Goal: Task Accomplishment & Management: Manage account settings

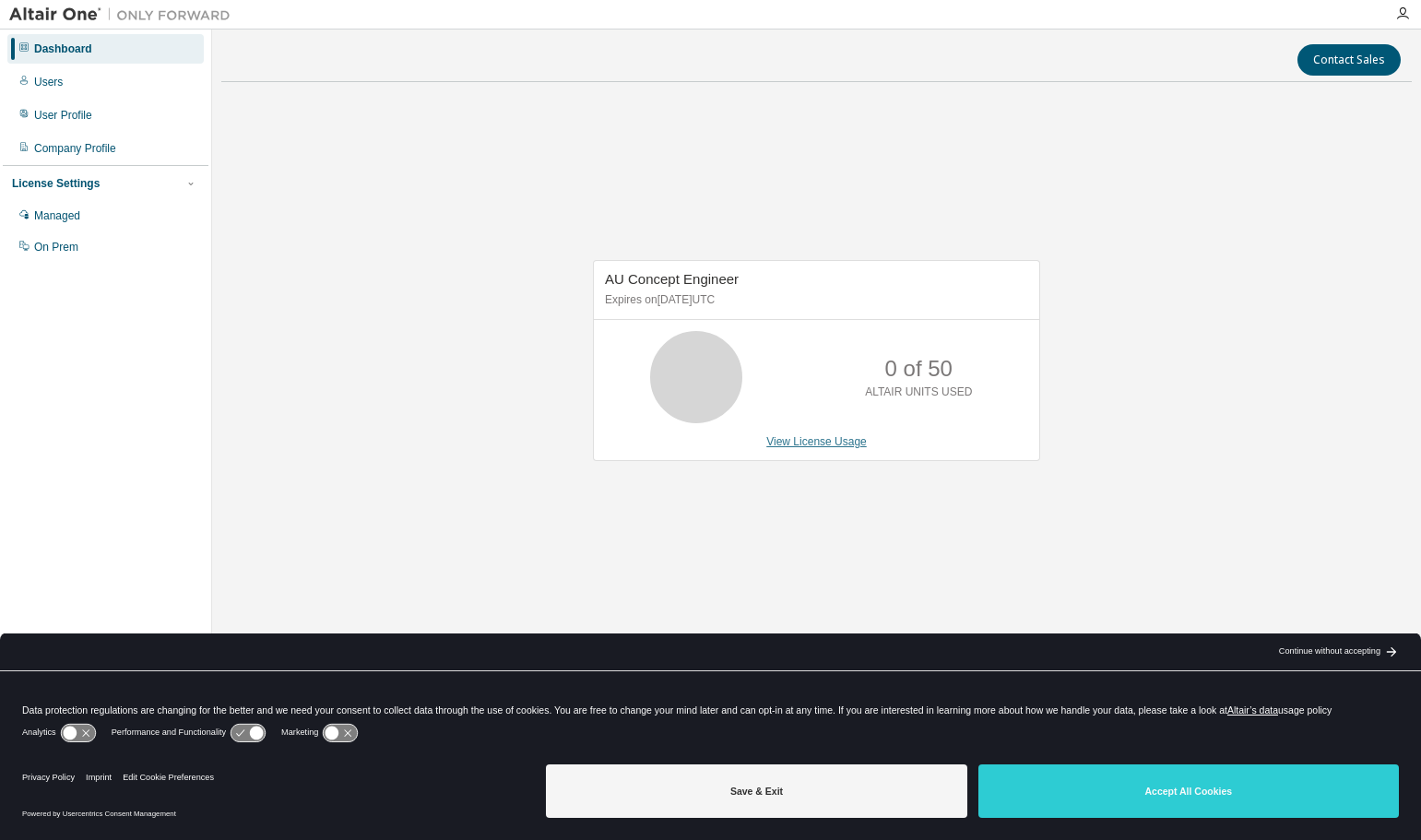
click at [818, 445] on link "View License Usage" at bounding box center [816, 441] width 101 height 13
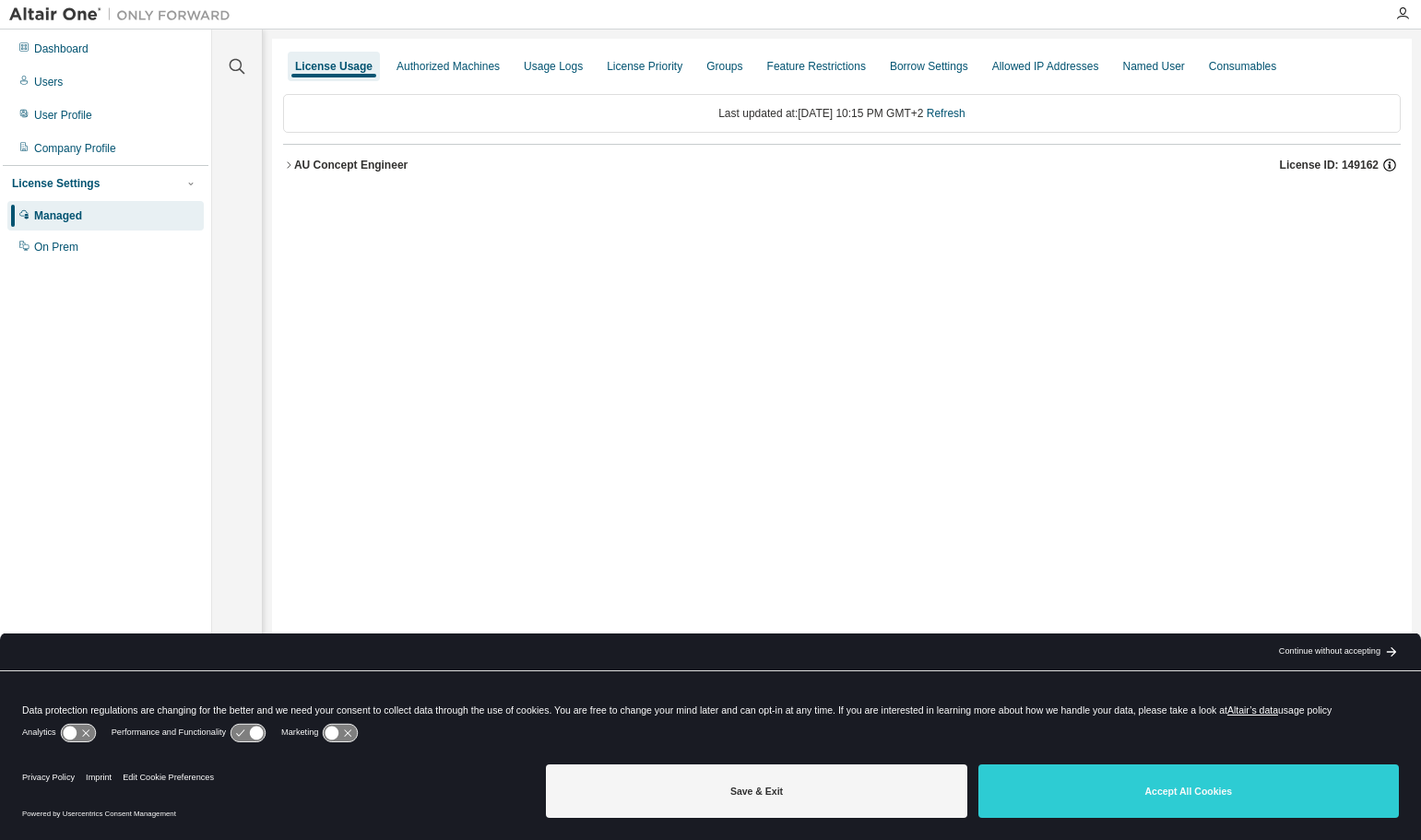
click at [1391, 166] on icon "button" at bounding box center [1389, 165] width 17 height 17
click at [342, 165] on div "AU Concept Engineer" at bounding box center [350, 165] width 113 height 15
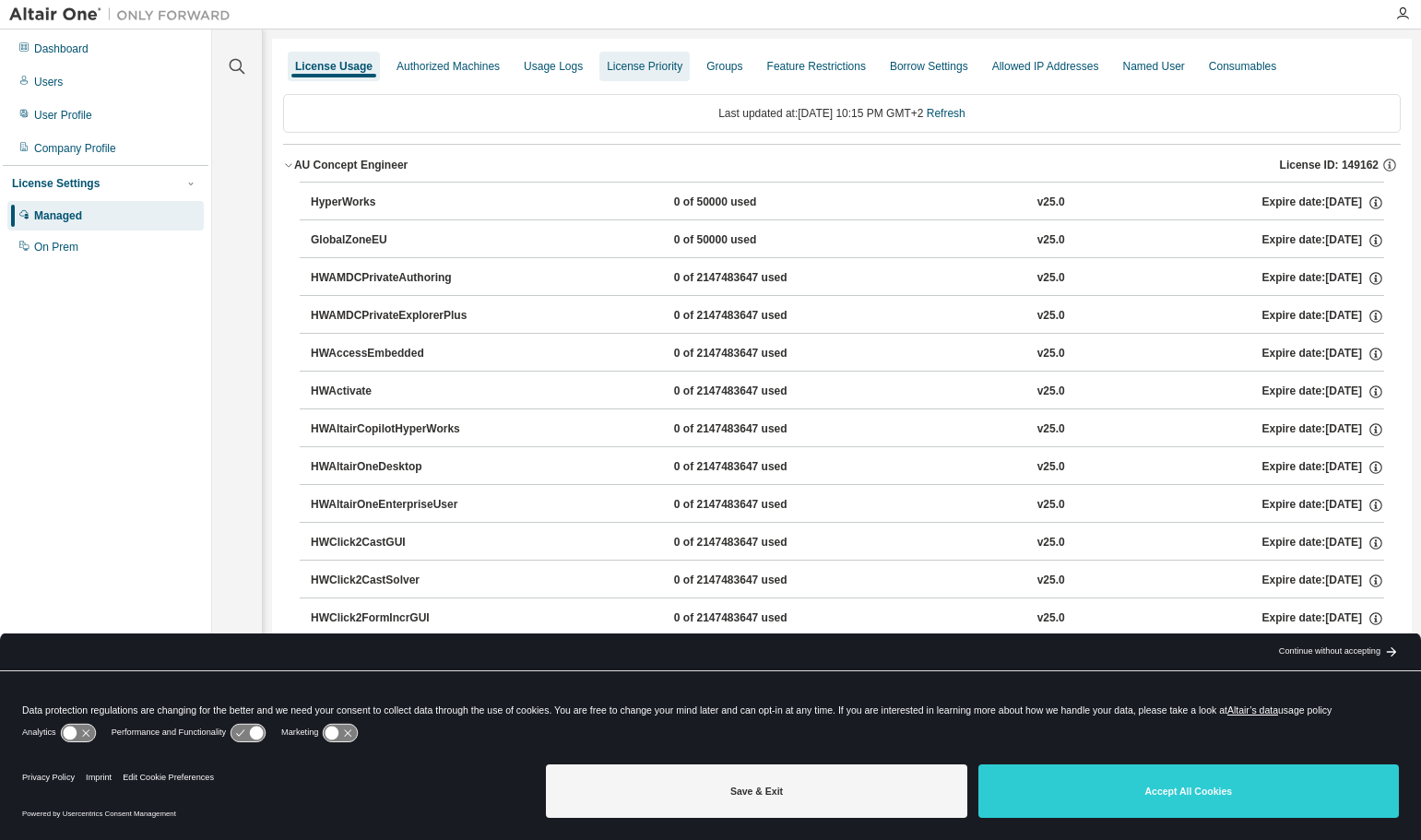
click at [644, 68] on div "License Priority" at bounding box center [645, 66] width 76 height 15
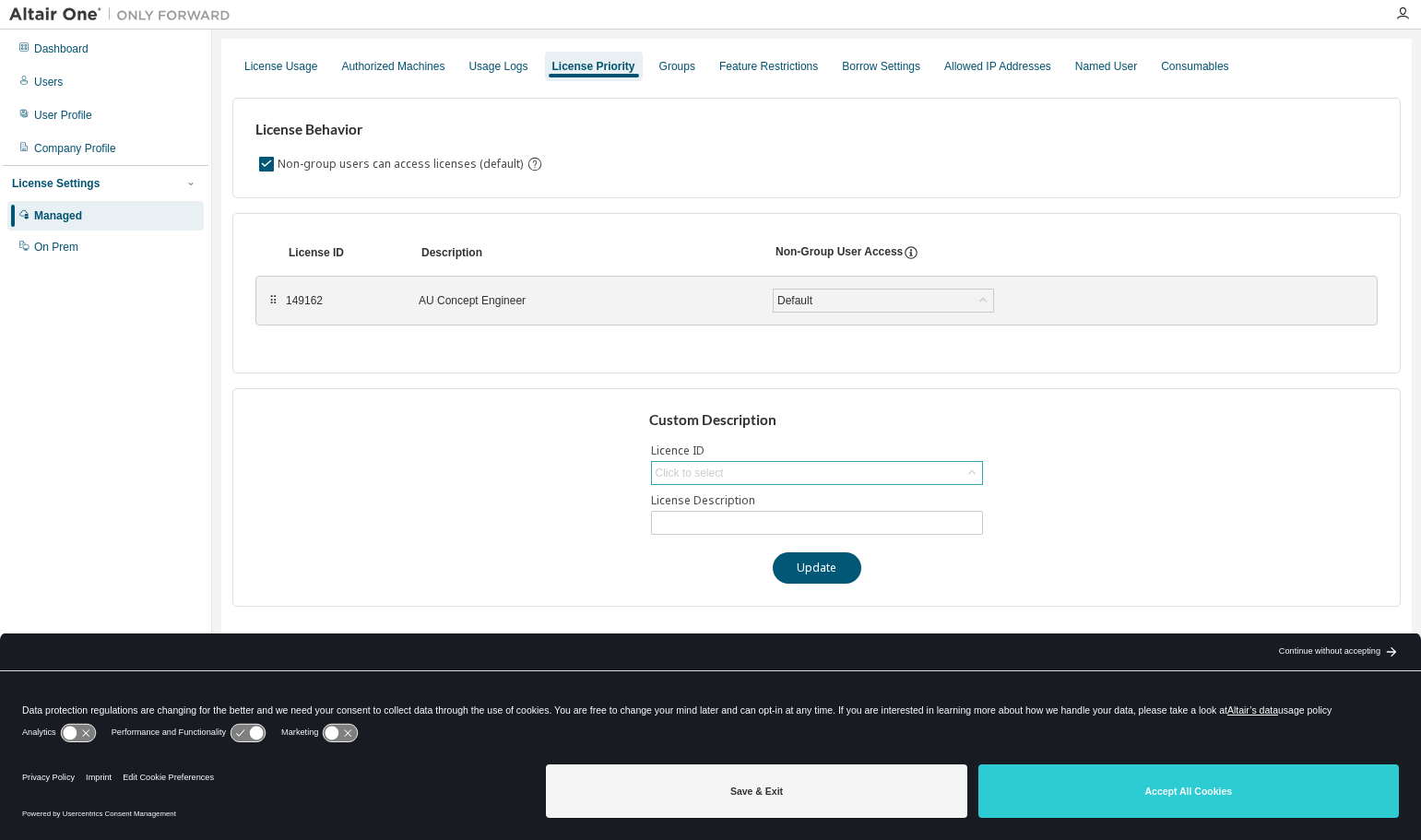
click at [959, 468] on div "Click to select" at bounding box center [817, 473] width 330 height 22
click at [63, 114] on div "User Profile" at bounding box center [63, 115] width 58 height 15
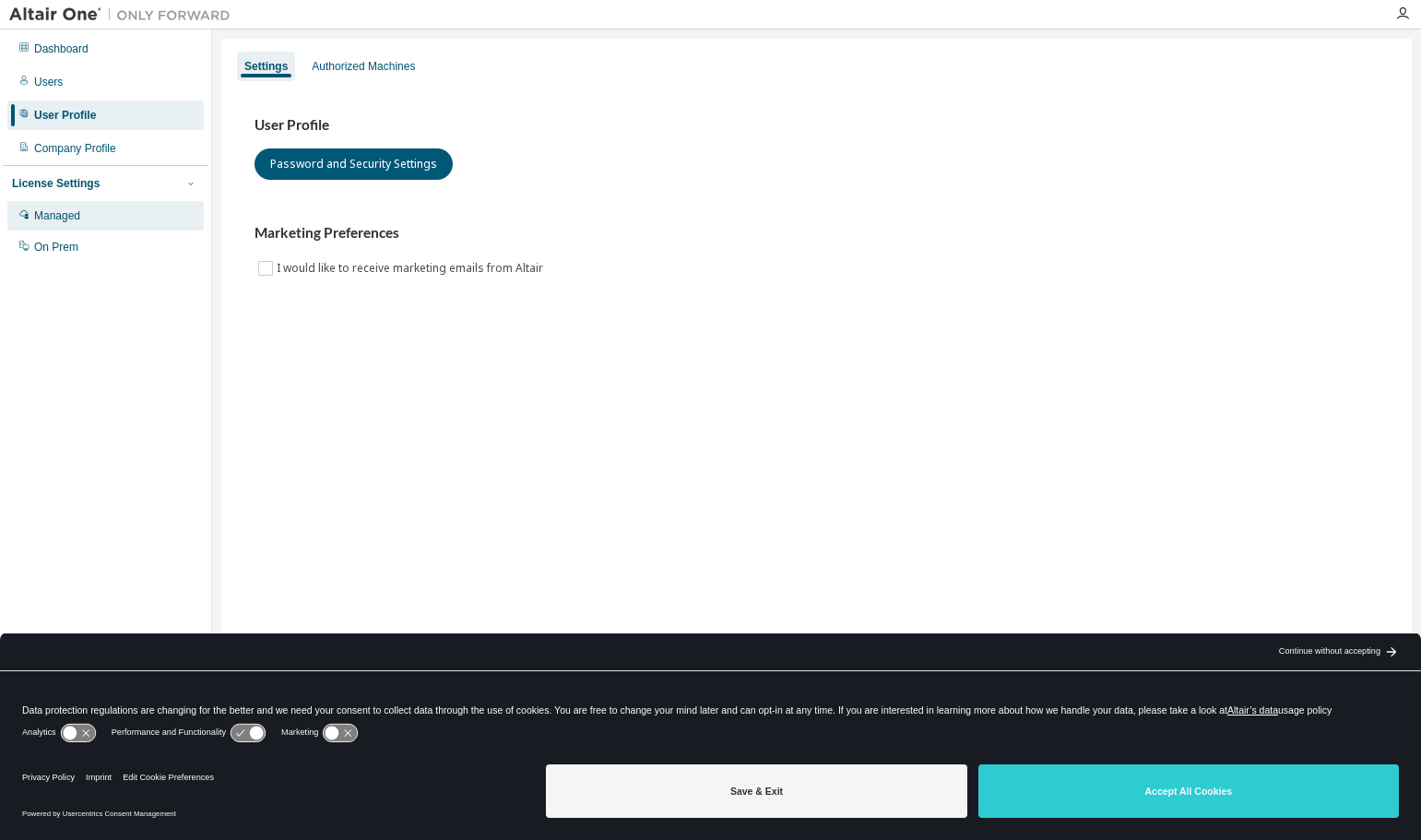
click at [64, 214] on div "Managed" at bounding box center [57, 215] width 46 height 15
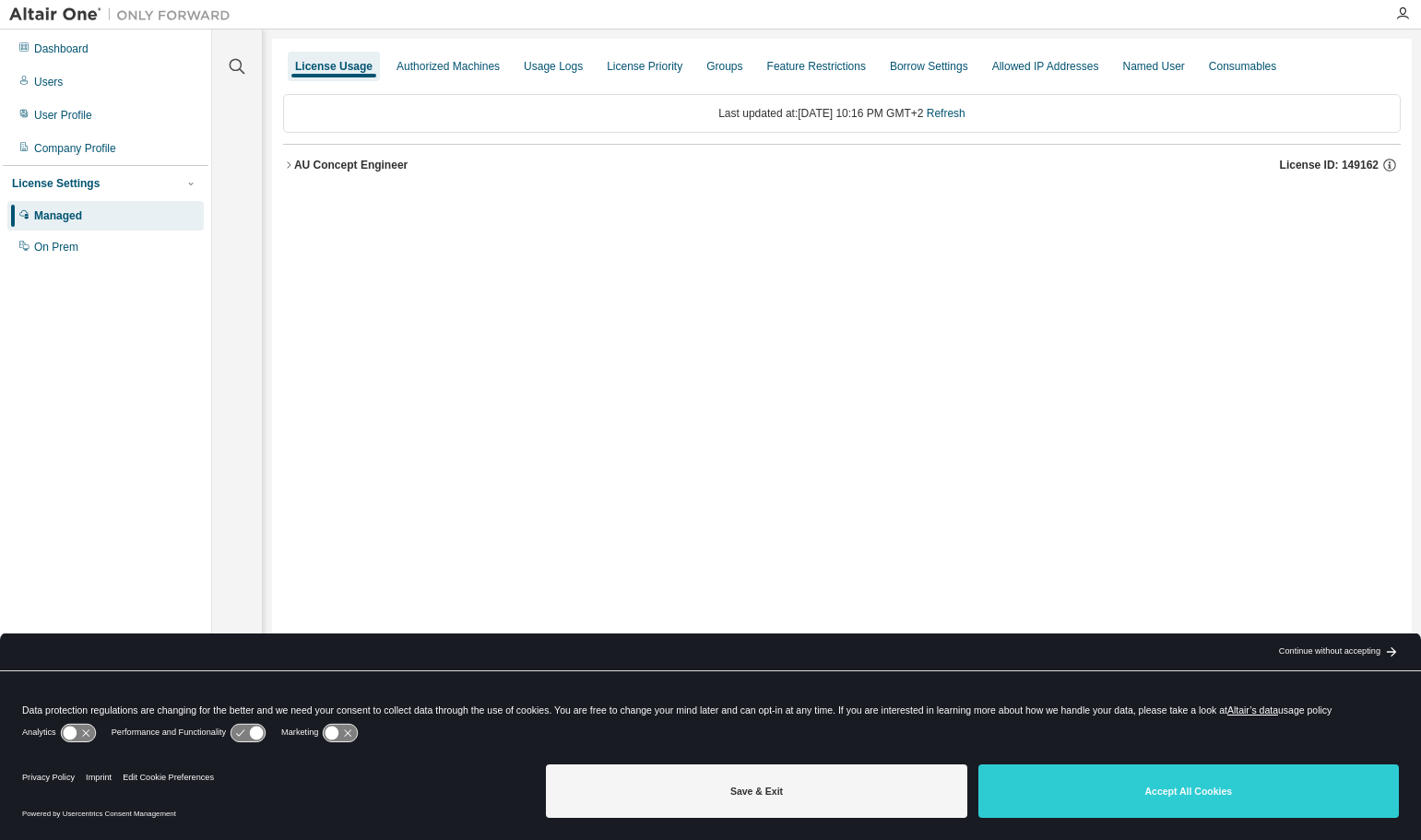
click at [286, 161] on icon "button" at bounding box center [288, 165] width 11 height 11
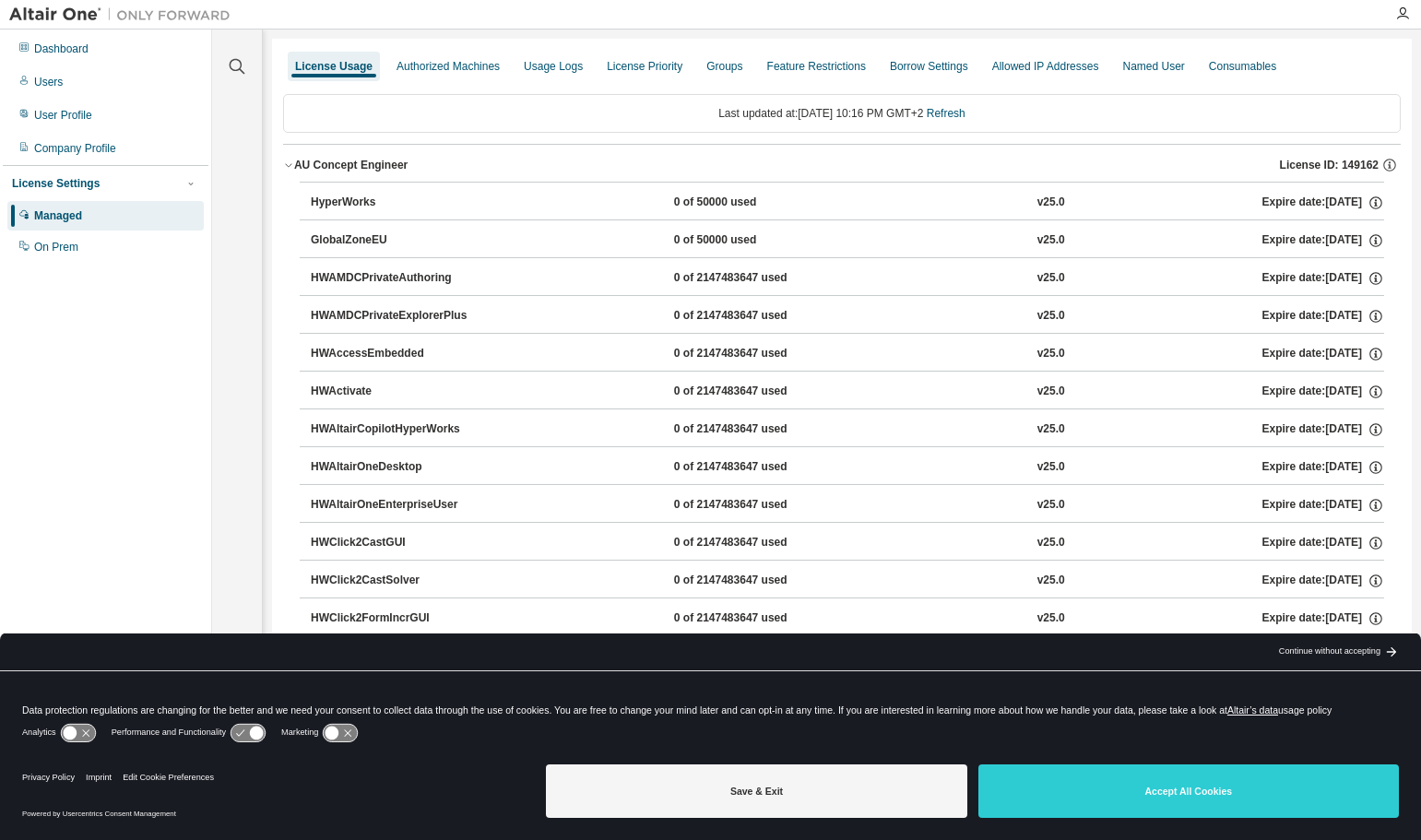
click at [286, 161] on icon "button" at bounding box center [288, 165] width 11 height 11
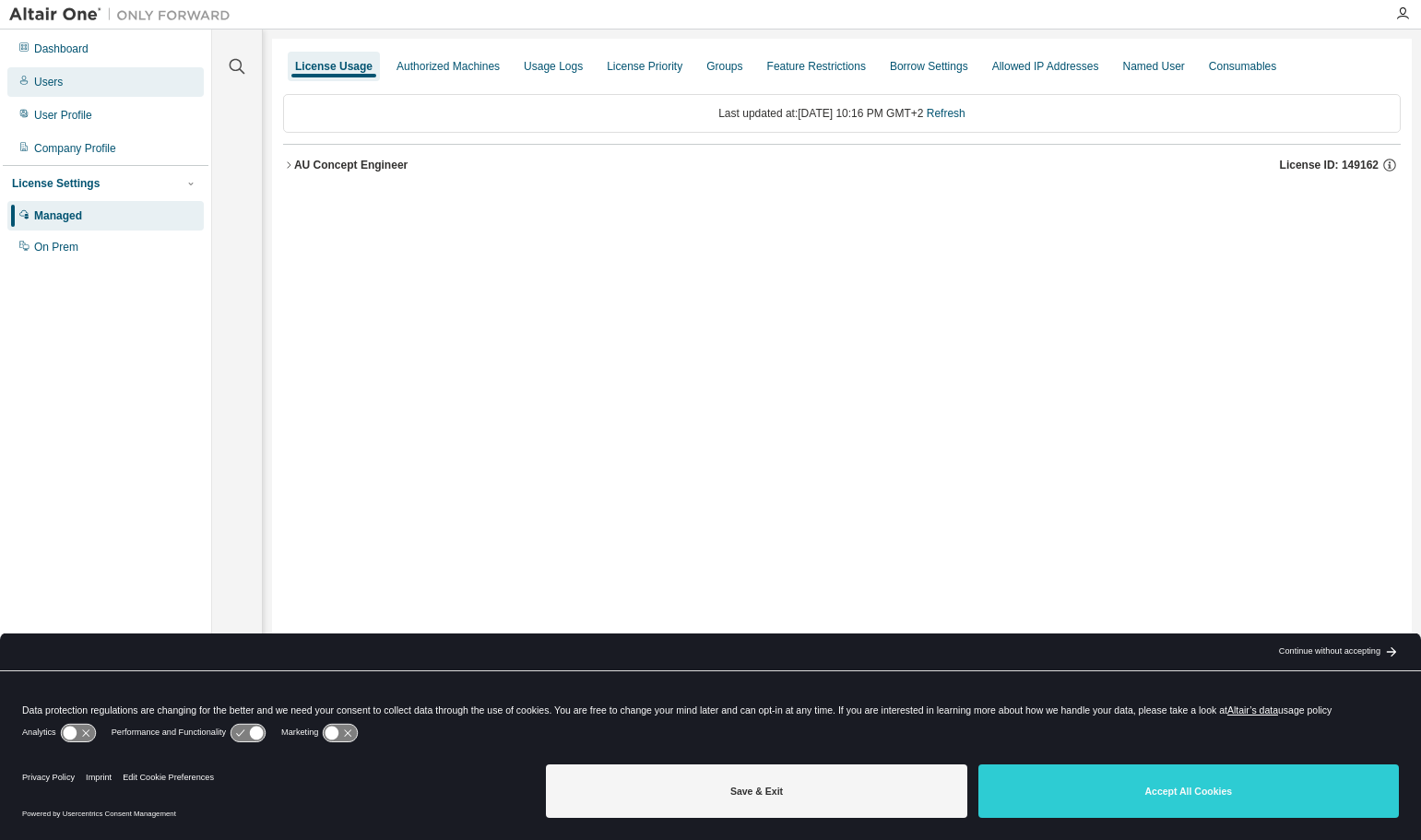
click at [49, 83] on div "Users" at bounding box center [48, 82] width 29 height 15
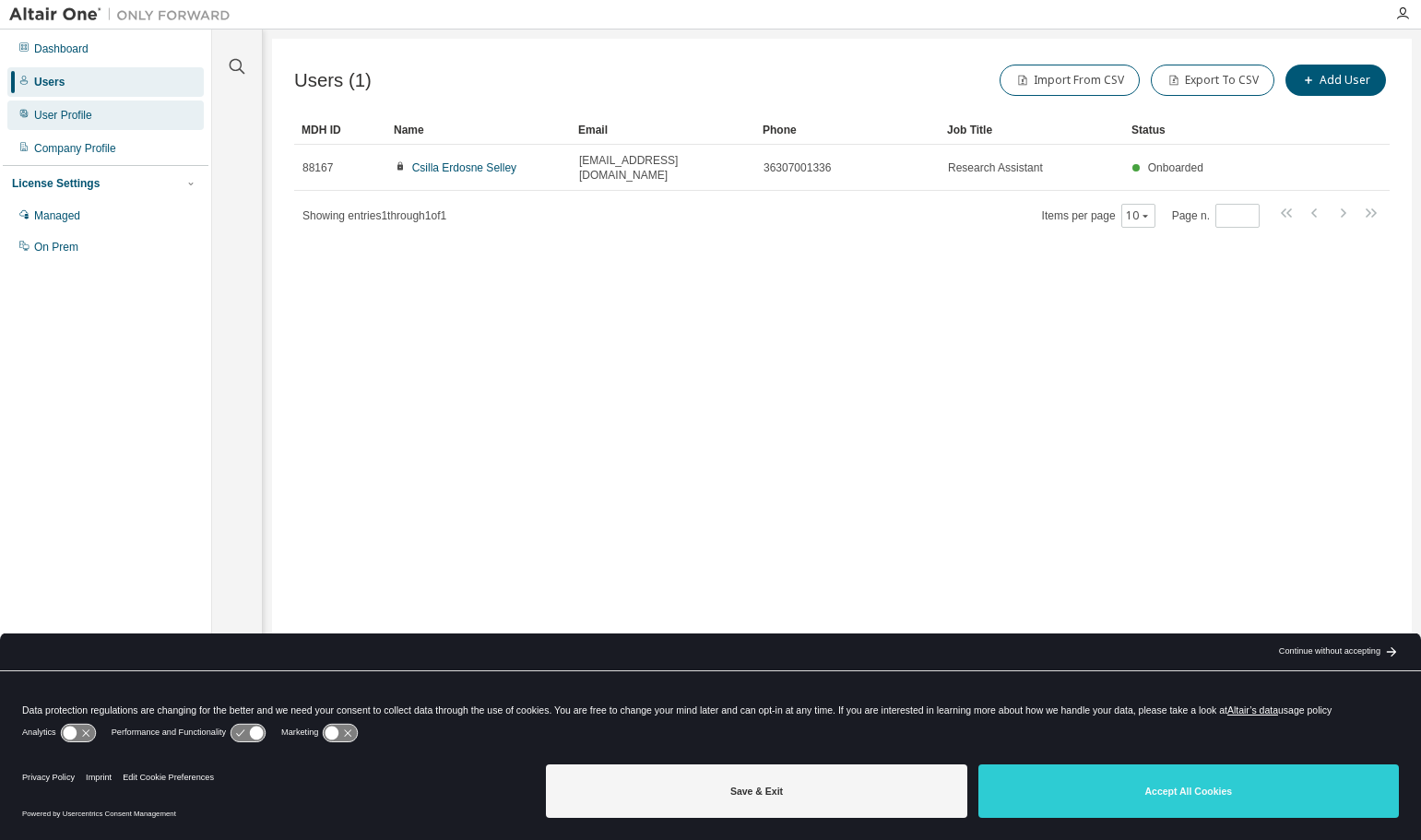
click at [40, 115] on div "User Profile" at bounding box center [63, 115] width 58 height 15
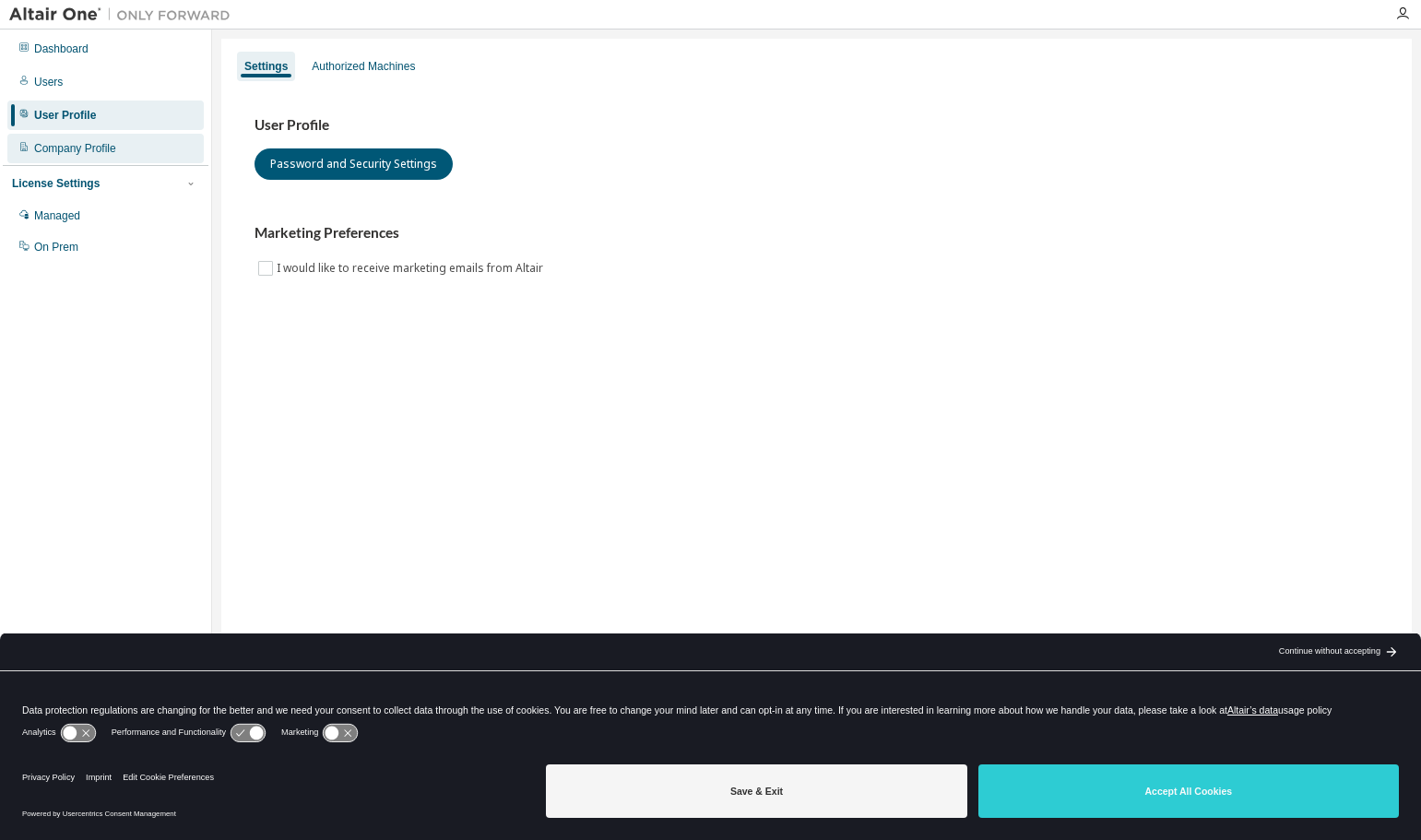
click at [82, 155] on div "Company Profile" at bounding box center [75, 148] width 82 height 15
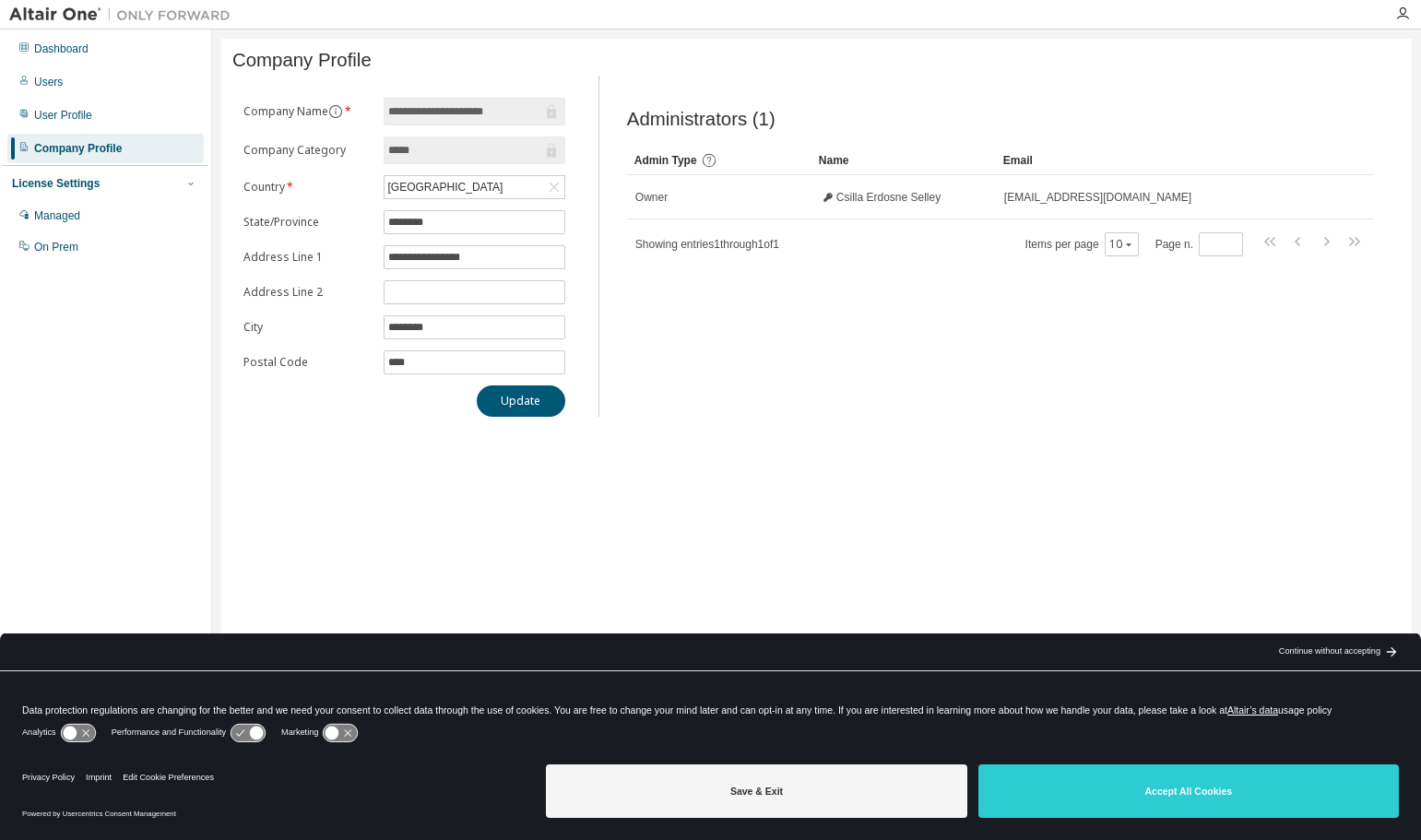
click at [190, 184] on icon "button" at bounding box center [190, 184] width 5 height 3
click at [190, 184] on icon "button" at bounding box center [190, 183] width 5 height 3
click at [39, 218] on div "Managed" at bounding box center [57, 215] width 46 height 15
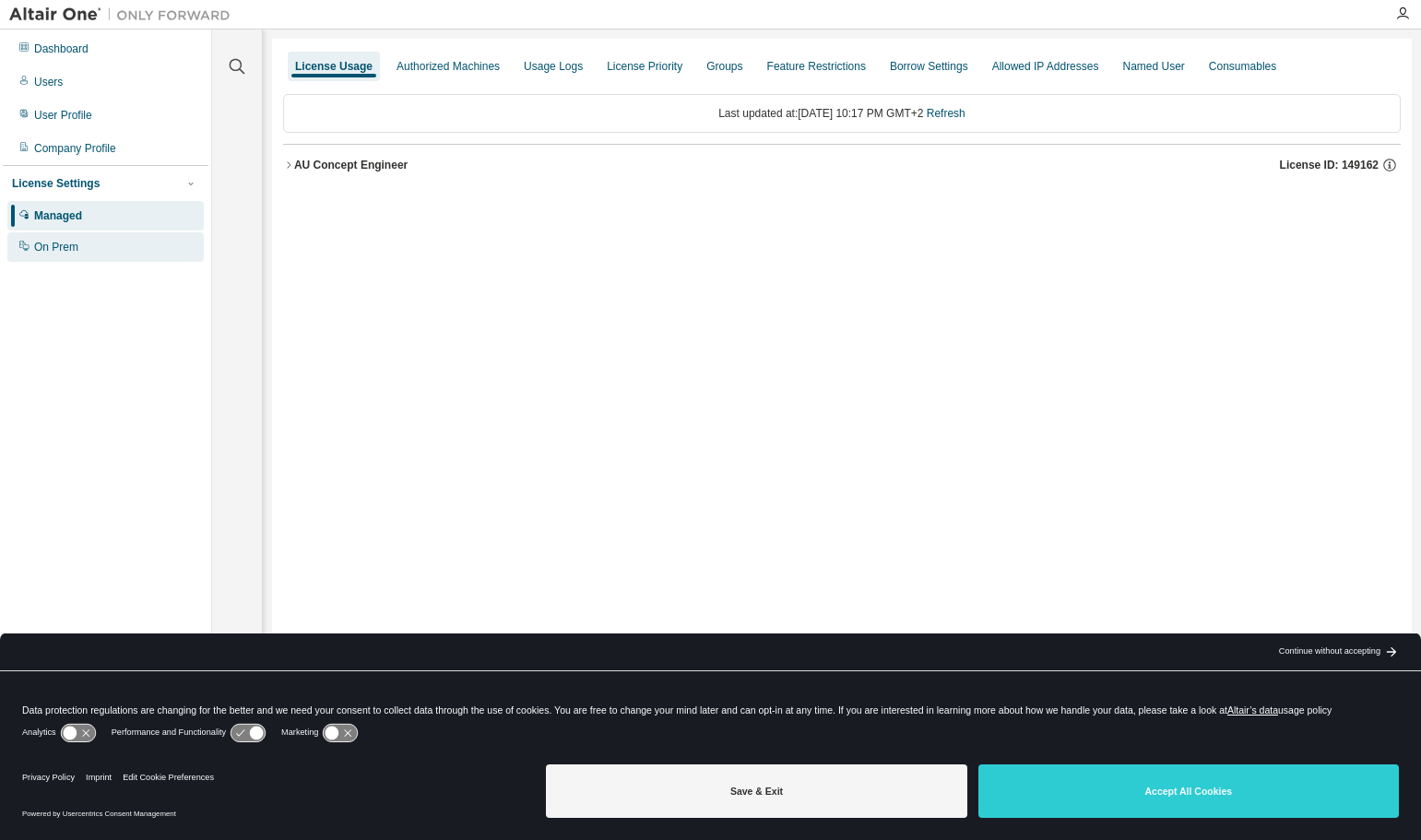
click at [41, 250] on div "On Prem" at bounding box center [56, 247] width 44 height 15
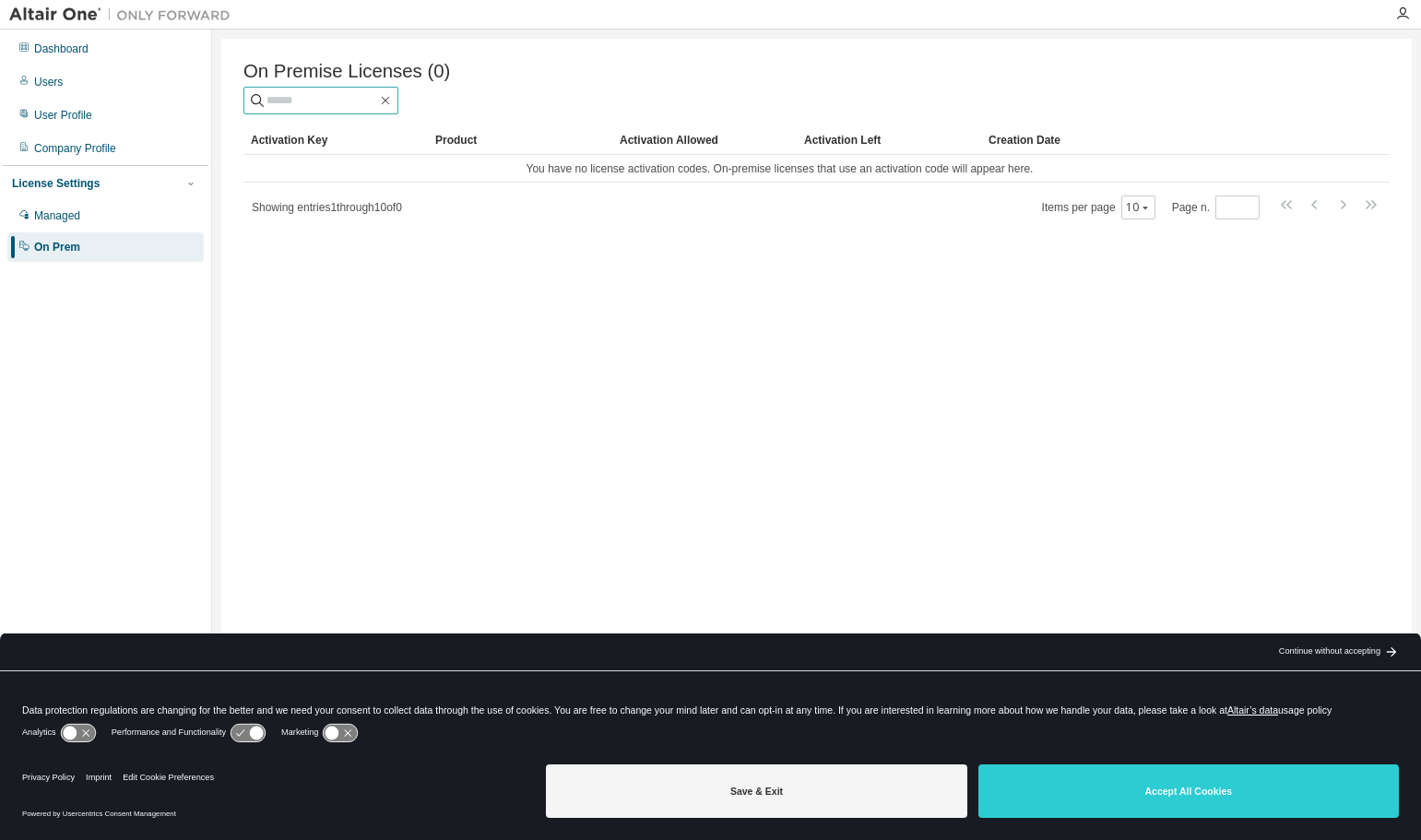
click at [304, 98] on input "text" at bounding box center [321, 100] width 111 height 18
click at [43, 12] on img at bounding box center [124, 15] width 231 height 18
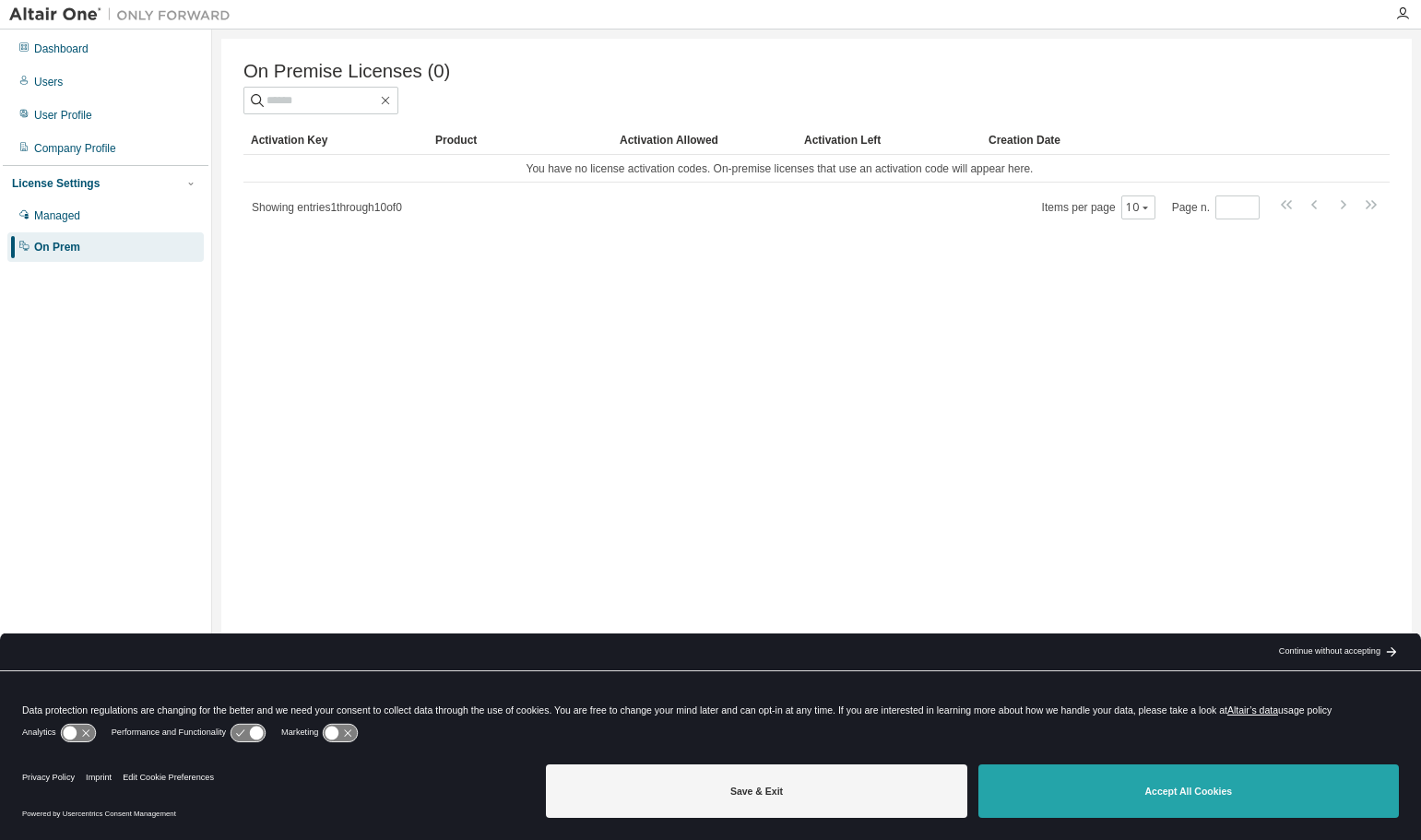
click at [1219, 801] on button "Accept All Cookies" at bounding box center [1188, 790] width 420 height 53
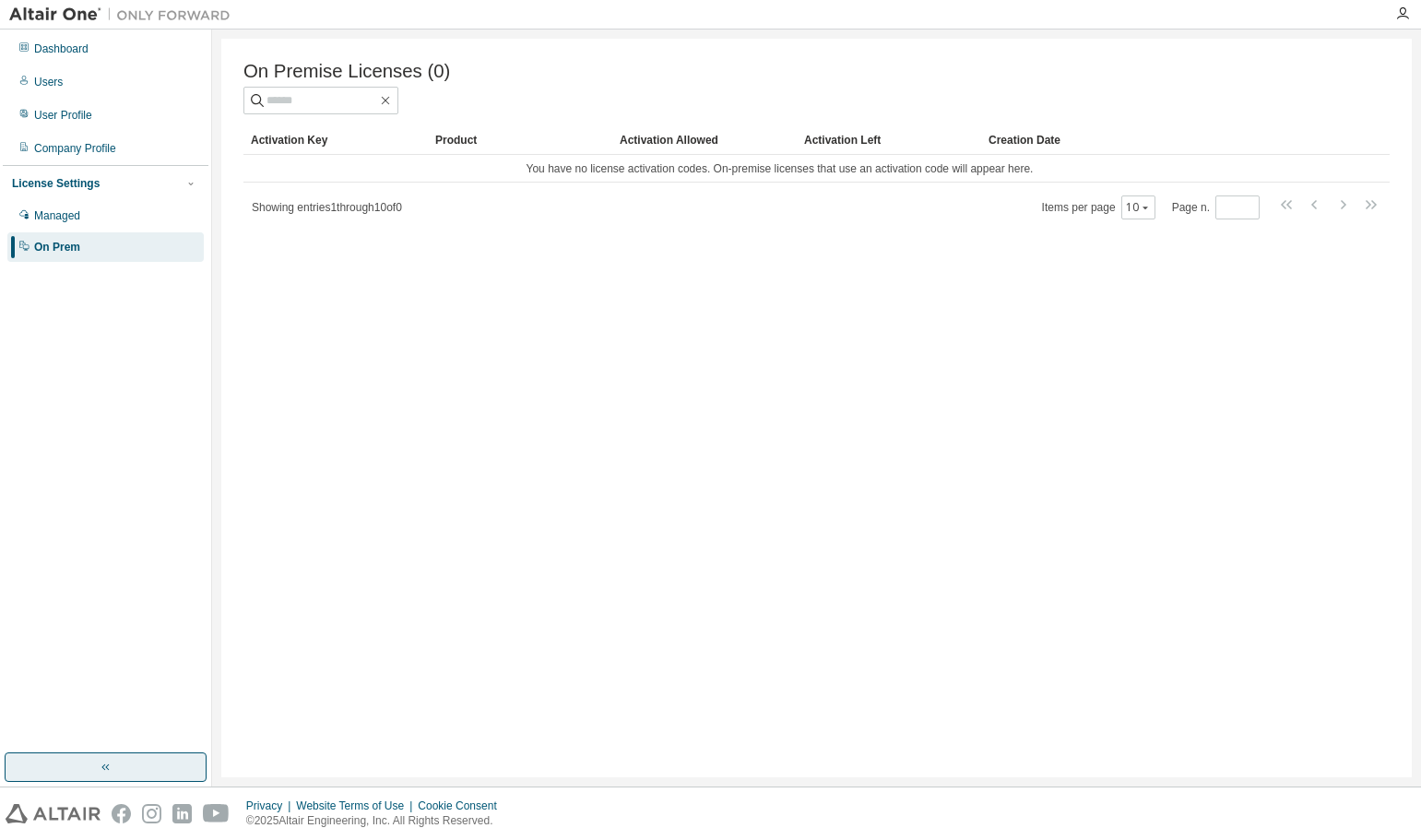
click at [100, 769] on icon "button" at bounding box center [106, 767] width 15 height 15
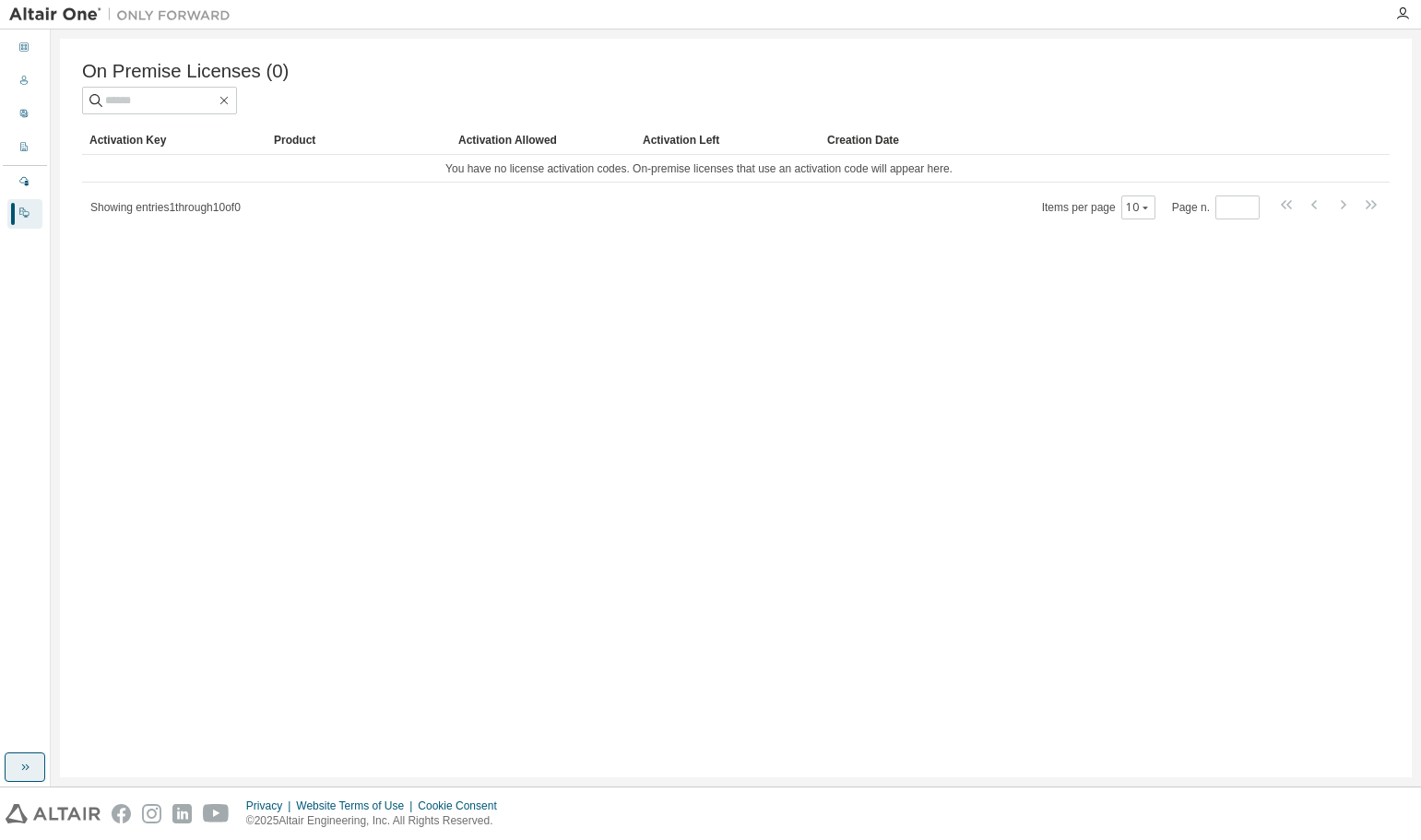
click at [38, 775] on button "button" at bounding box center [25, 767] width 41 height 30
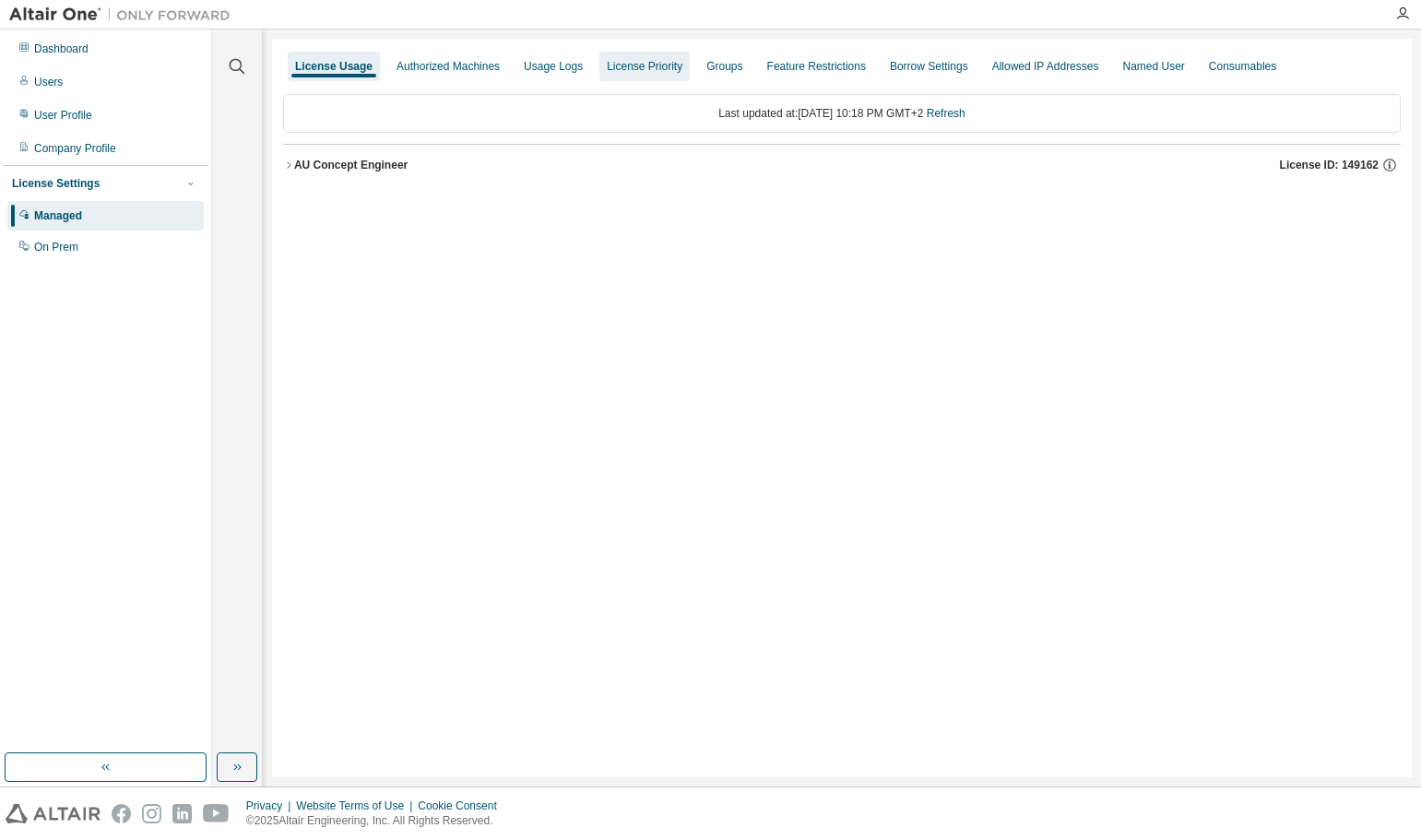
click at [641, 69] on div "License Priority" at bounding box center [645, 66] width 76 height 15
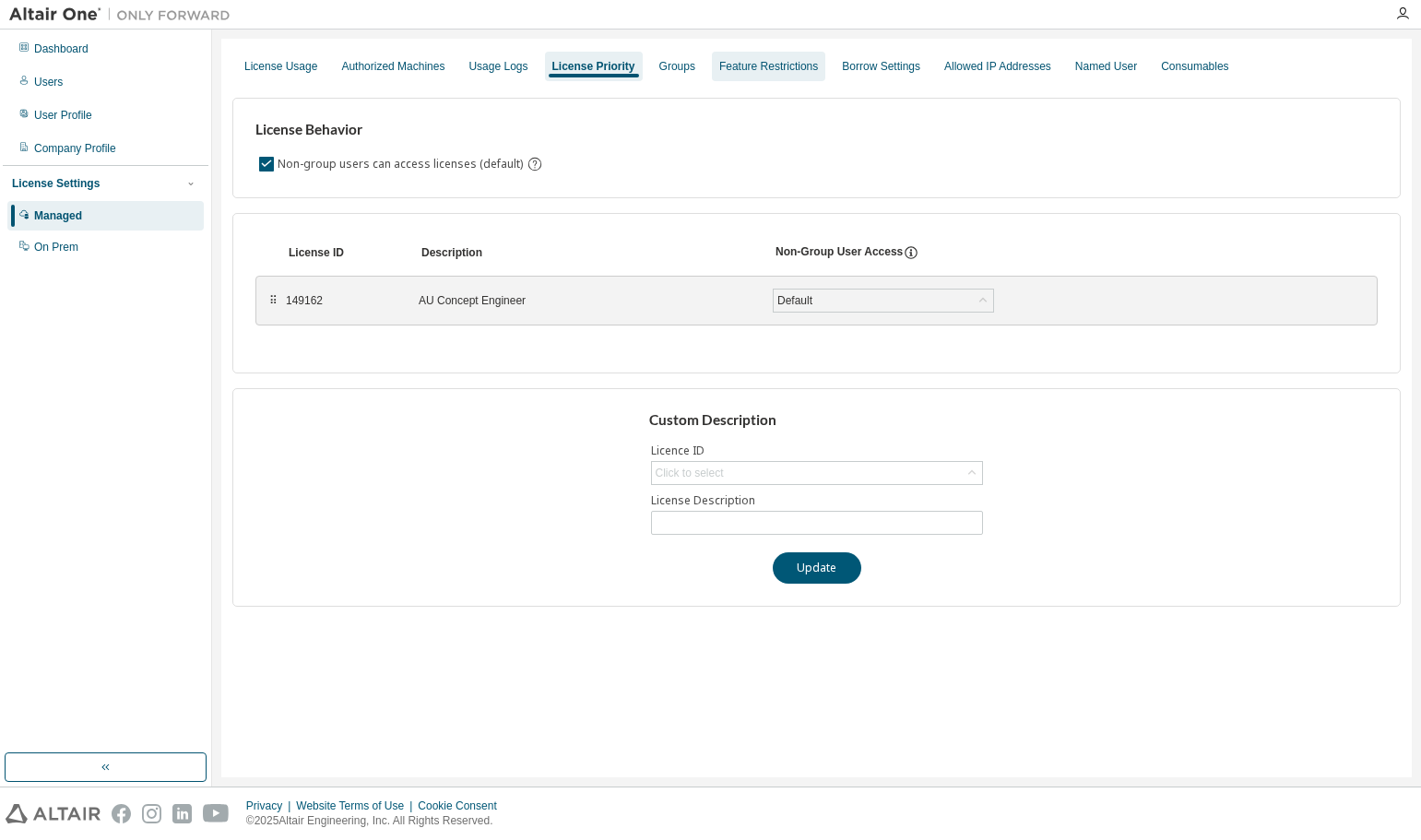
click at [769, 70] on div "Feature Restrictions" at bounding box center [768, 66] width 99 height 15
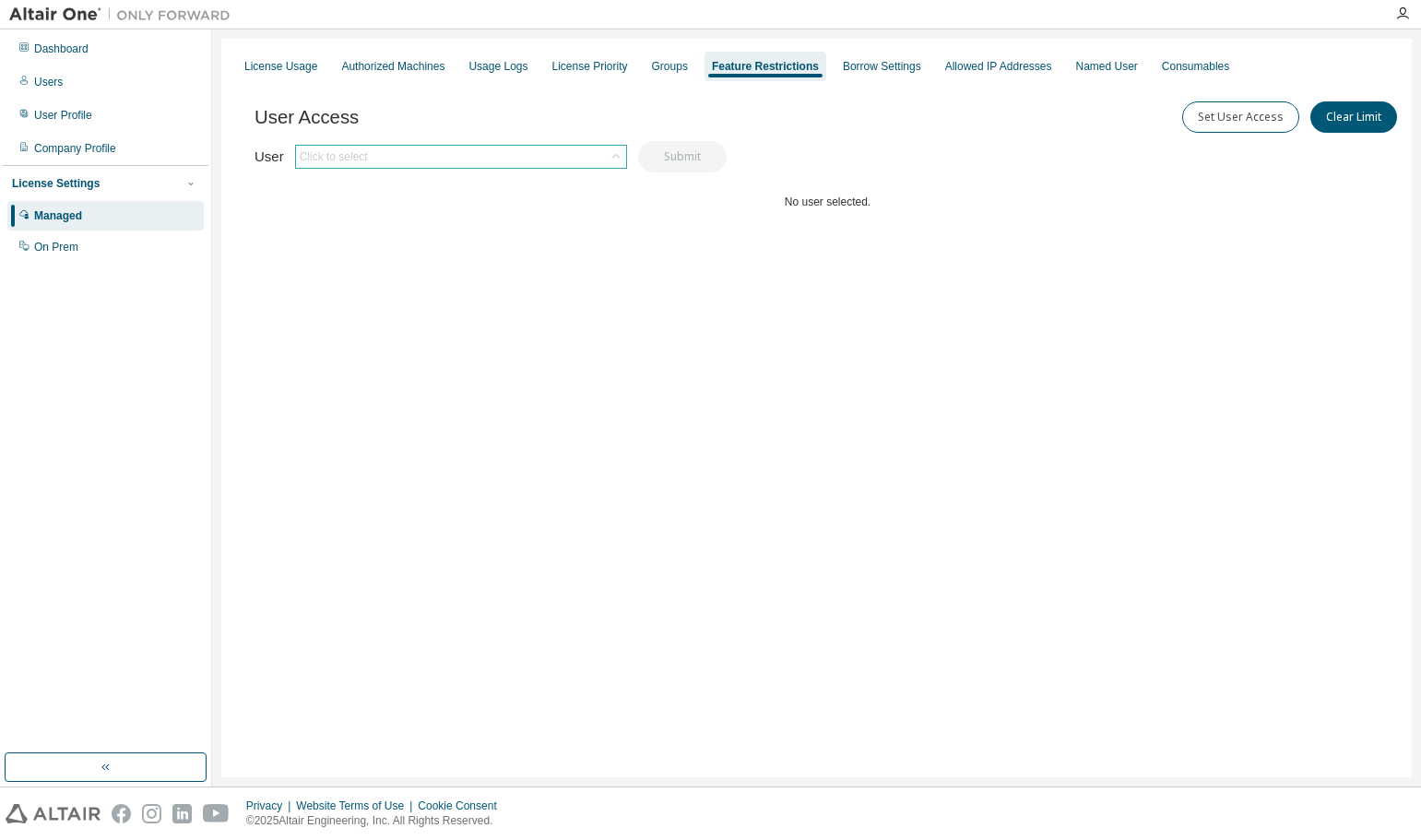
click at [614, 155] on icon at bounding box center [614, 156] width 7 height 5
click at [397, 211] on li "selley.csilla@gt3.bme.hu" at bounding box center [458, 208] width 326 height 24
click at [969, 68] on div "Allowed IP Addresses" at bounding box center [998, 66] width 107 height 15
click at [286, 71] on div "License Usage" at bounding box center [280, 66] width 73 height 15
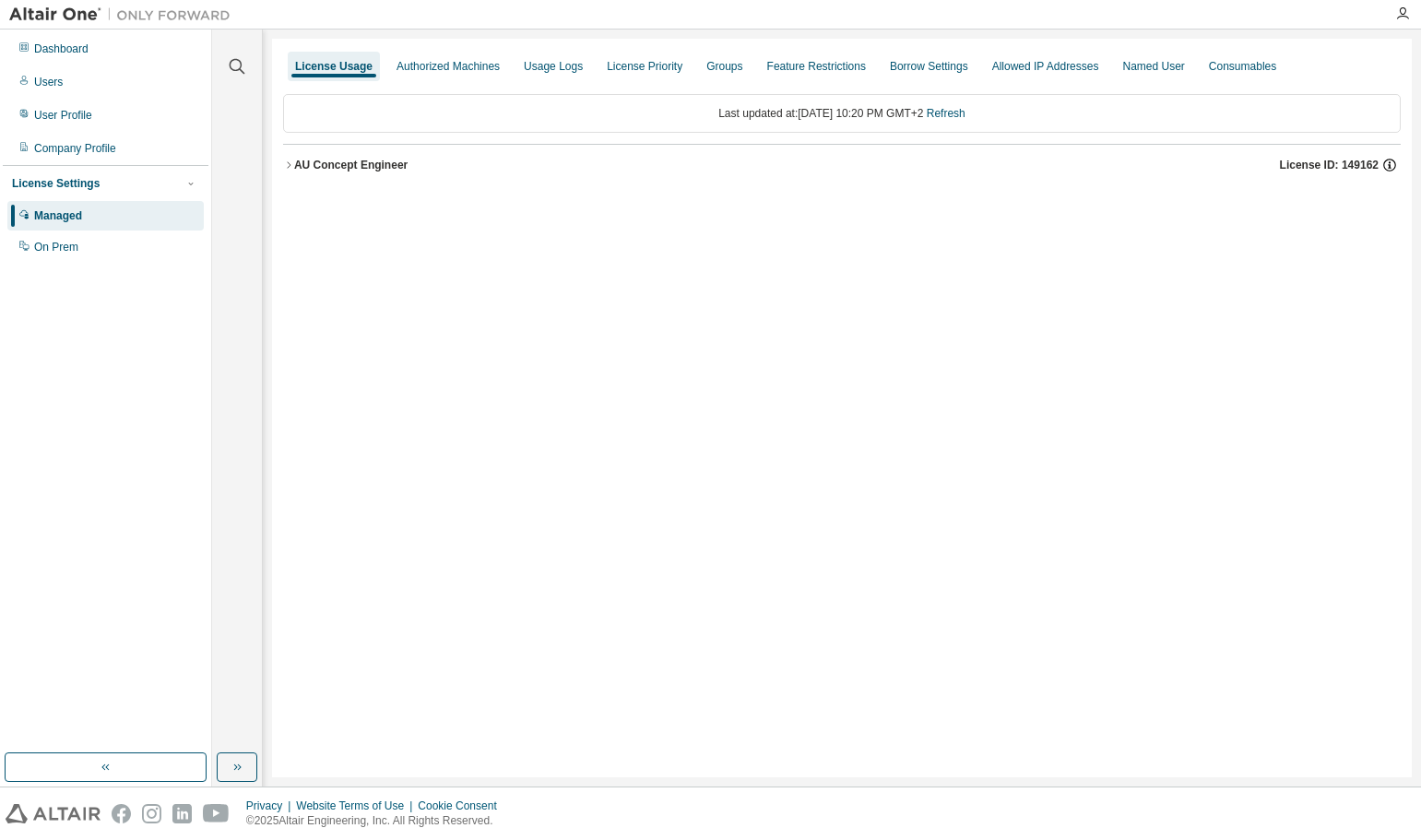
click at [1390, 164] on icon "button" at bounding box center [1389, 165] width 17 height 17
click at [49, 50] on div "Dashboard" at bounding box center [61, 48] width 54 height 15
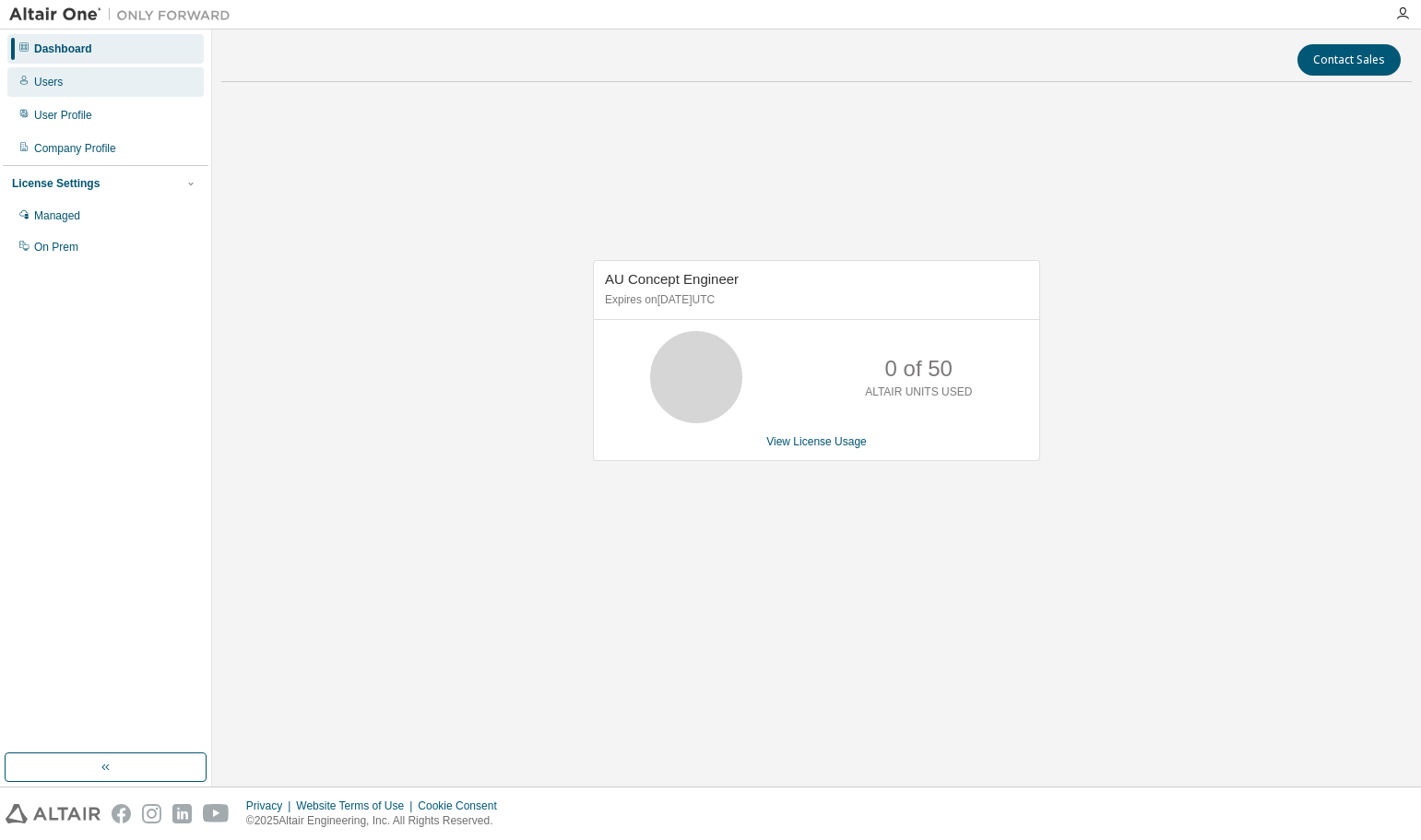
click at [43, 84] on div "Users" at bounding box center [48, 82] width 29 height 15
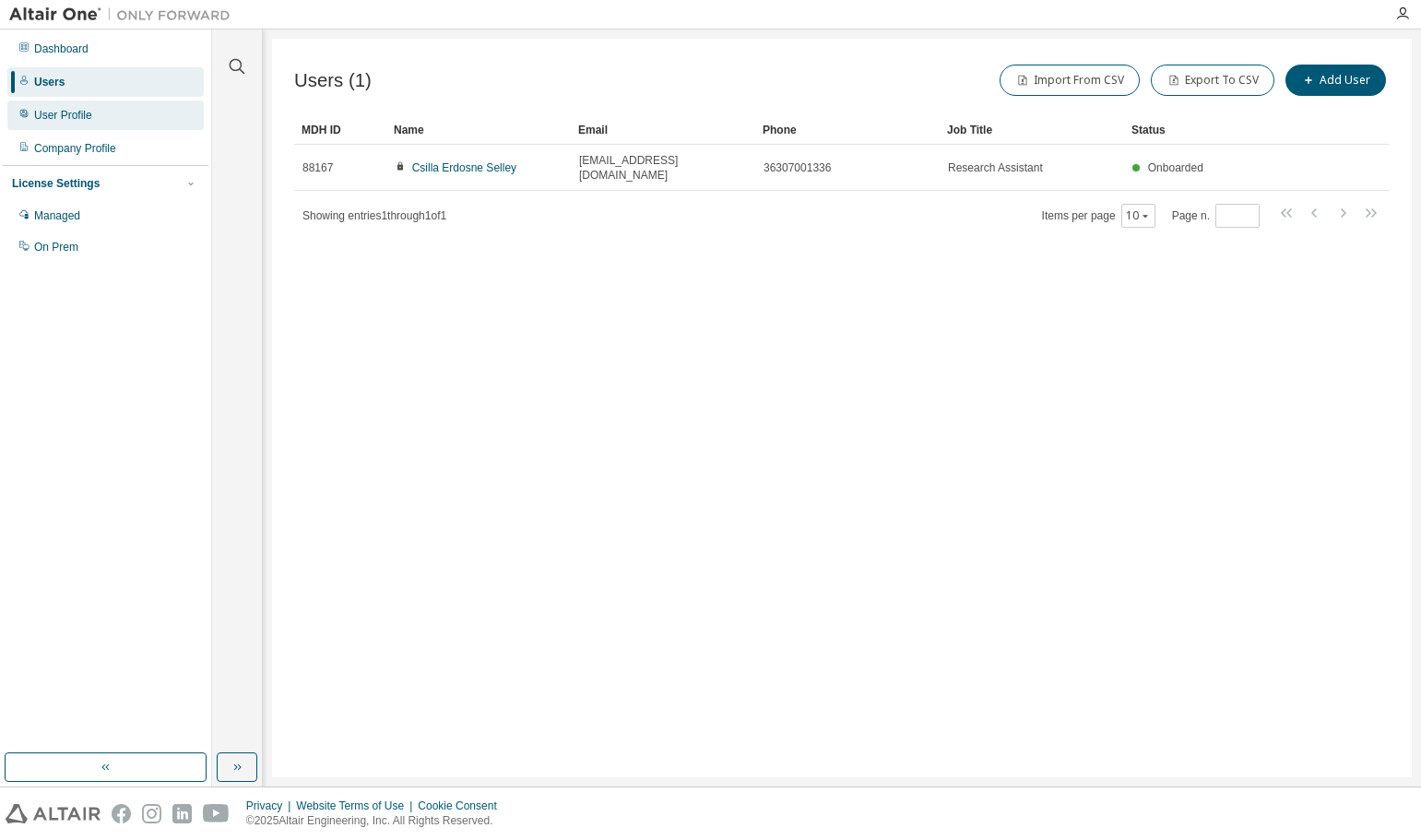
click at [47, 113] on div "User Profile" at bounding box center [63, 115] width 58 height 15
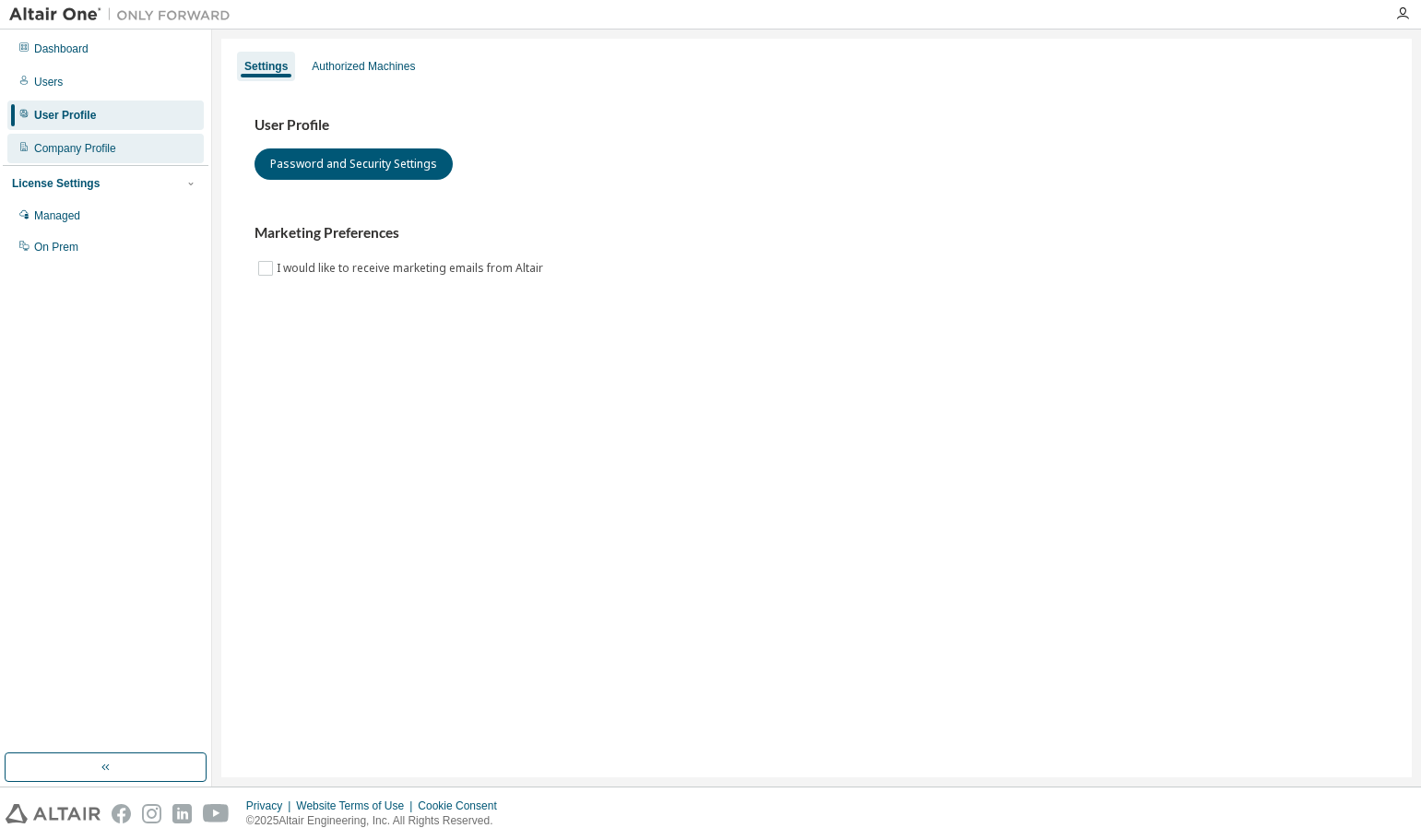
click at [61, 155] on div "Company Profile" at bounding box center [75, 148] width 82 height 15
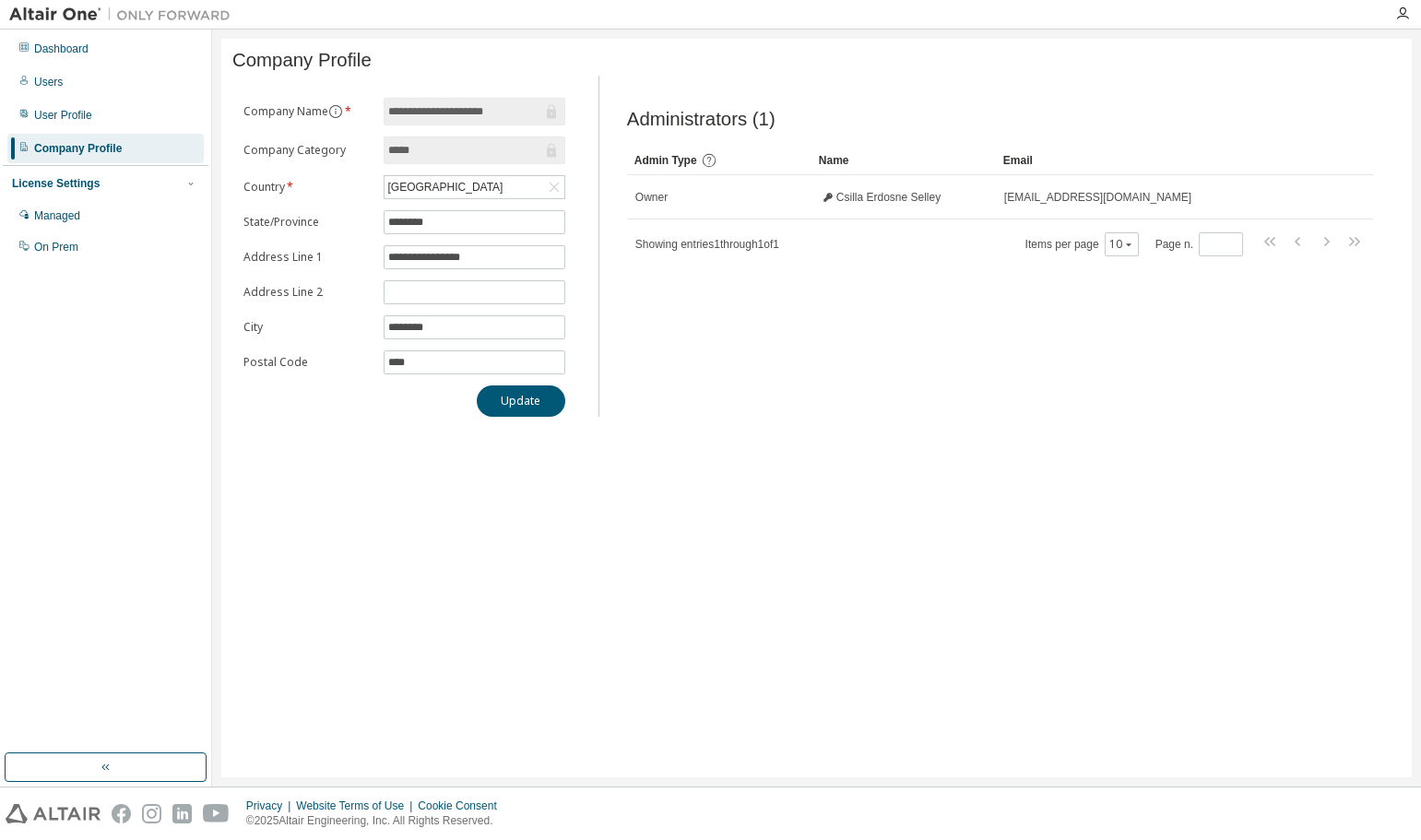
click at [193, 15] on img at bounding box center [124, 15] width 231 height 18
click at [56, 10] on img at bounding box center [124, 15] width 231 height 18
